Goal: Information Seeking & Learning: Find contact information

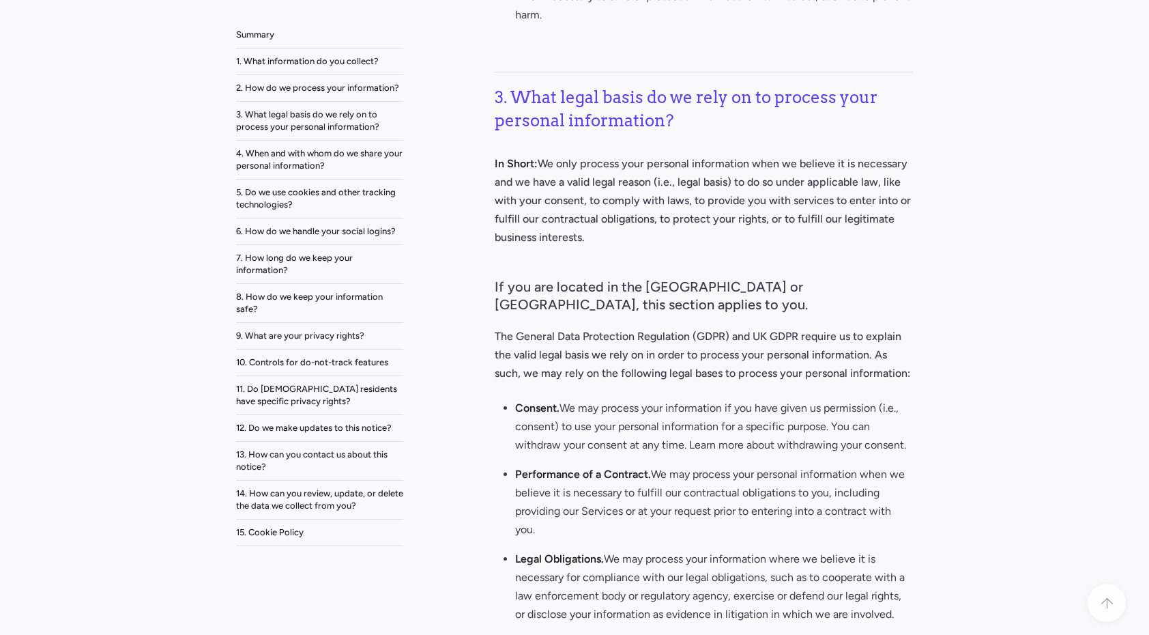
scroll to position [11864, 0]
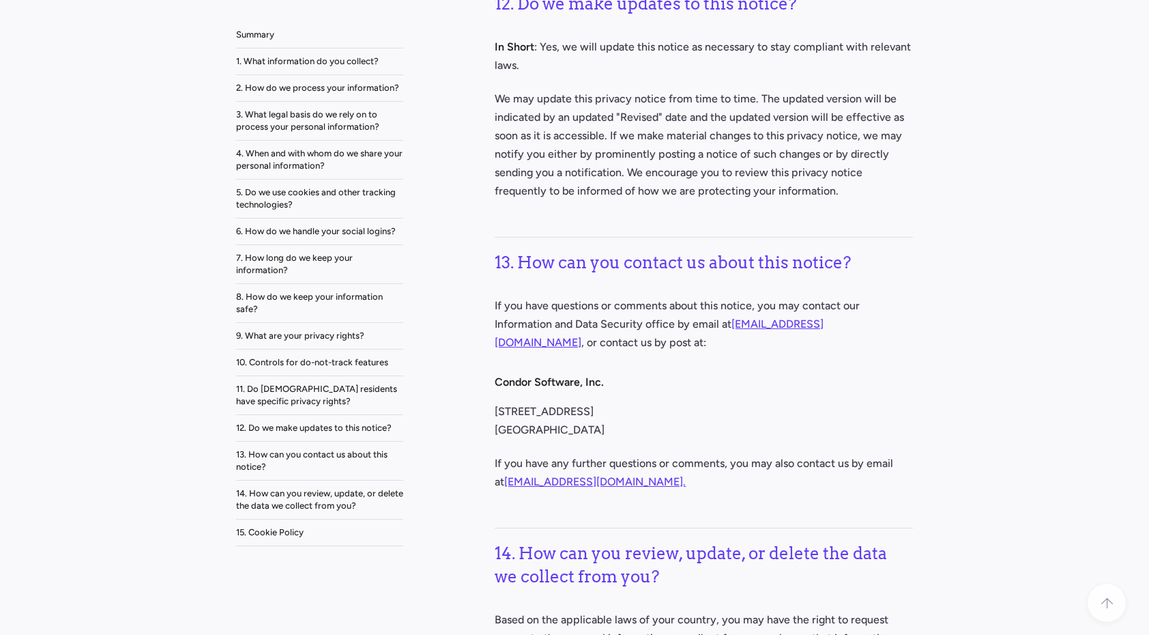
drag, startPoint x: 496, startPoint y: 317, endPoint x: 669, endPoint y: 319, distance: 173.4
click at [669, 319] on p "If you have questions or comments about this notice, you may contact our Inform…" at bounding box center [704, 323] width 418 height 55
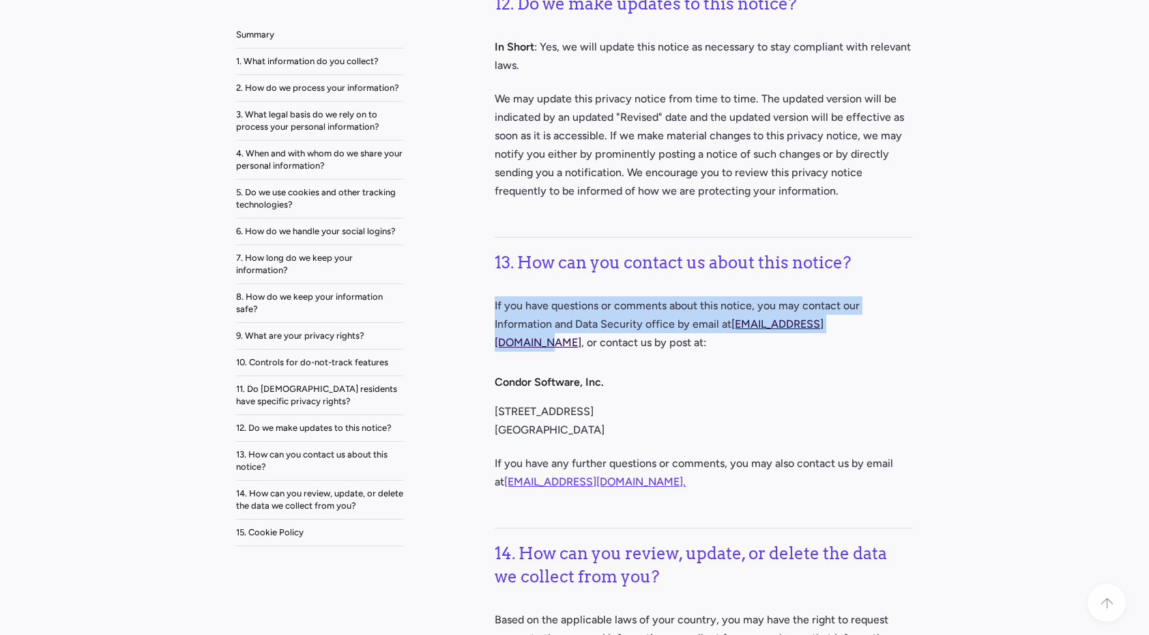
drag, startPoint x: 489, startPoint y: 296, endPoint x: 871, endPoint y: 316, distance: 382.1
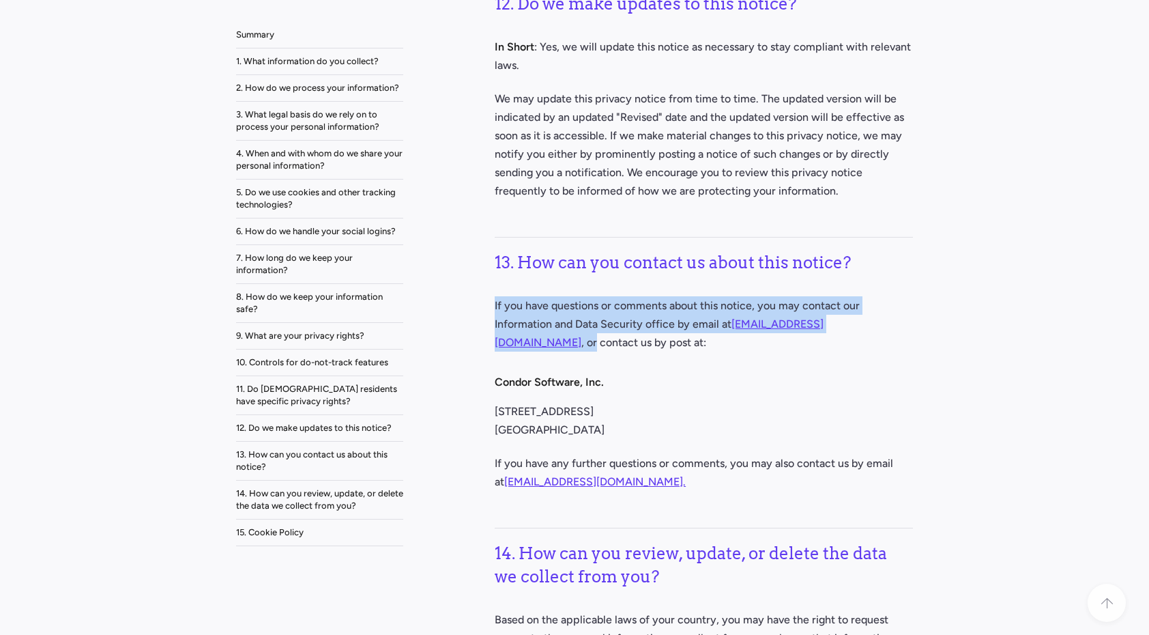
drag, startPoint x: 491, startPoint y: 298, endPoint x: 940, endPoint y: 312, distance: 448.7
copy p "If you have questions or comments about this notice, you may contact our Inform…"
